Goal: Use online tool/utility: Utilize a website feature to perform a specific function

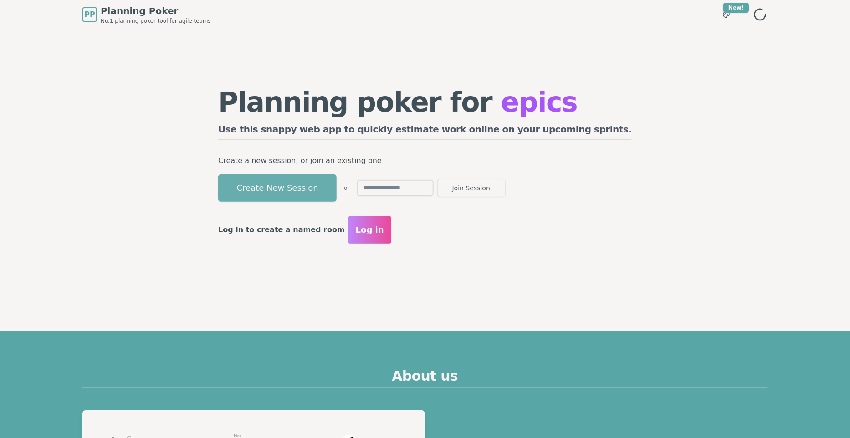
click at [337, 195] on button "Create New Session" at bounding box center [277, 187] width 118 height 27
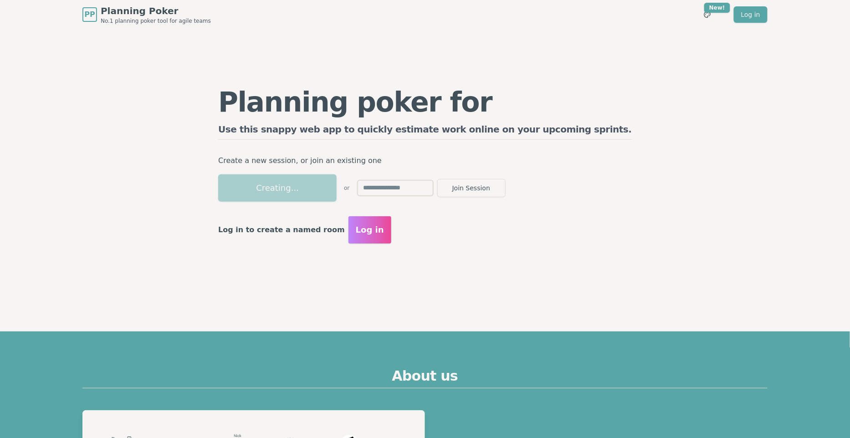
click at [434, 190] on input "text" at bounding box center [395, 188] width 77 height 16
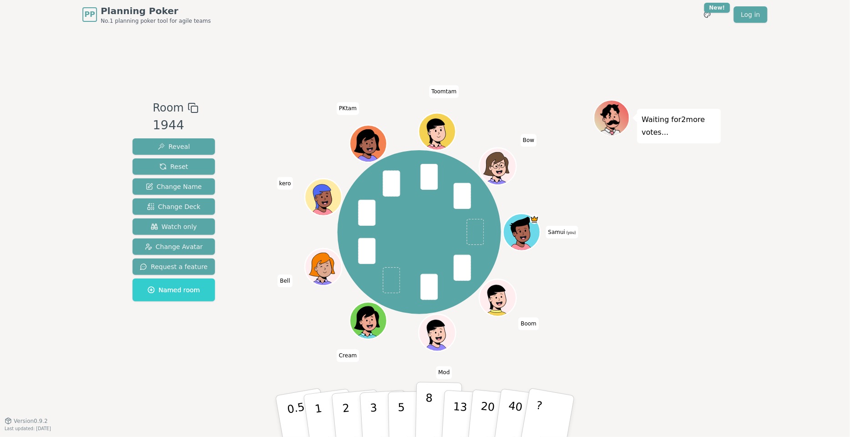
click at [420, 410] on button "8" at bounding box center [438, 416] width 47 height 69
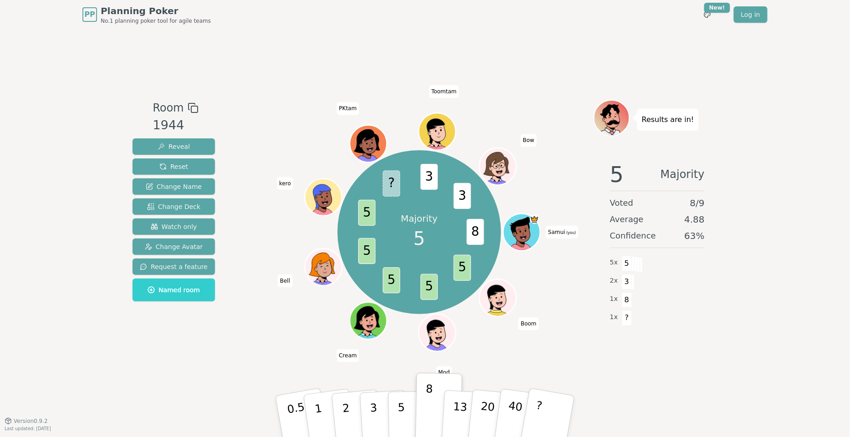
click at [149, 375] on div "Room 1944 Reveal Reset Change Name Change Deck Watch only Change Avatar Request…" at bounding box center [425, 225] width 592 height 392
click at [539, 276] on div "Majority 5 8 5 5 5 5 5 ? 3 3 Samui (you) Boom Mod Cream Bell kero PKtam Toomtam…" at bounding box center [419, 232] width 349 height 232
drag, startPoint x: 477, startPoint y: 233, endPoint x: 471, endPoint y: 233, distance: 6.8
click at [471, 233] on span "8" at bounding box center [475, 232] width 17 height 26
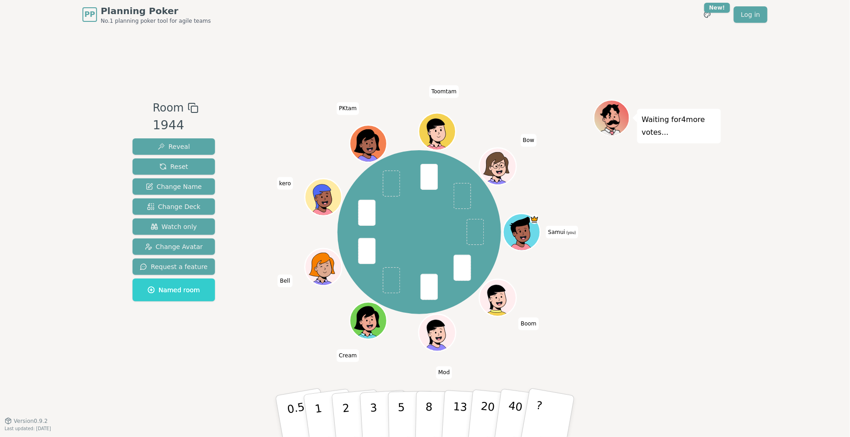
click at [652, 285] on div "Waiting for 4 more votes..." at bounding box center [658, 225] width 128 height 251
click at [400, 412] on p "5" at bounding box center [402, 416] width 8 height 49
click at [296, 353] on div "Room 1944 Reveal Reset Change Name Change Deck Watch only Change Avatar Request…" at bounding box center [425, 225] width 592 height 392
